Goal: Find specific page/section

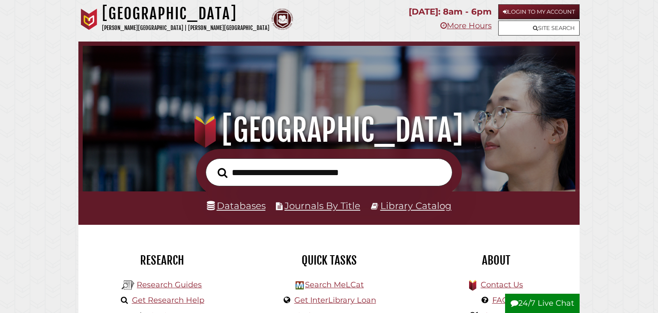
scroll to position [163, 489]
click at [244, 201] on link "Databases" at bounding box center [236, 205] width 59 height 11
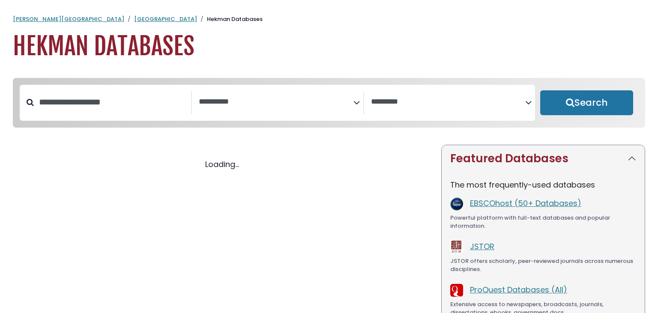
select select "Database Subject Filter"
select select "Database Vendors Filter"
select select "Database Subject Filter"
select select "Database Vendors Filter"
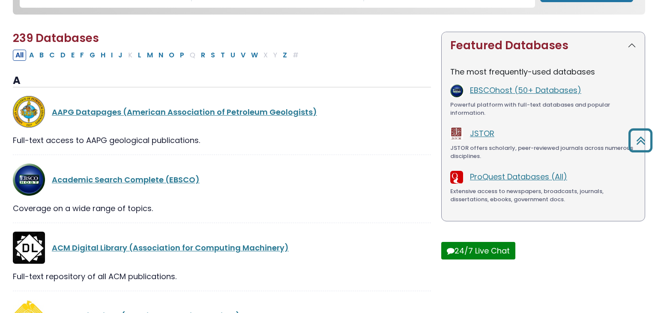
scroll to position [112, 0]
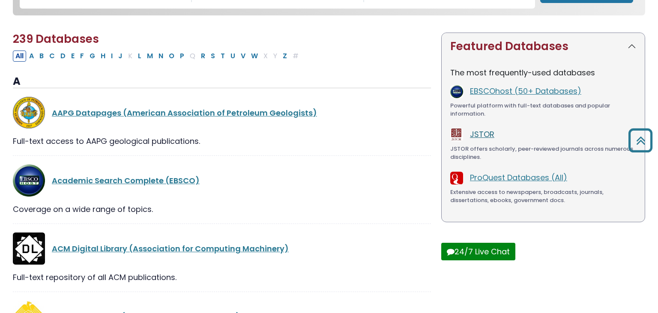
click at [478, 132] on link "JSTOR" at bounding box center [482, 134] width 24 height 11
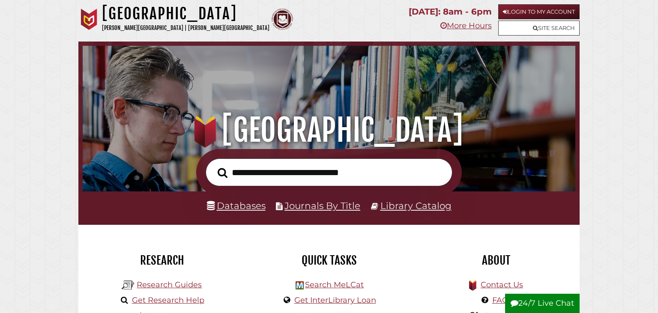
scroll to position [163, 489]
click at [428, 209] on link "Library Catalog" at bounding box center [416, 205] width 71 height 11
